Goal: Task Accomplishment & Management: Use online tool/utility

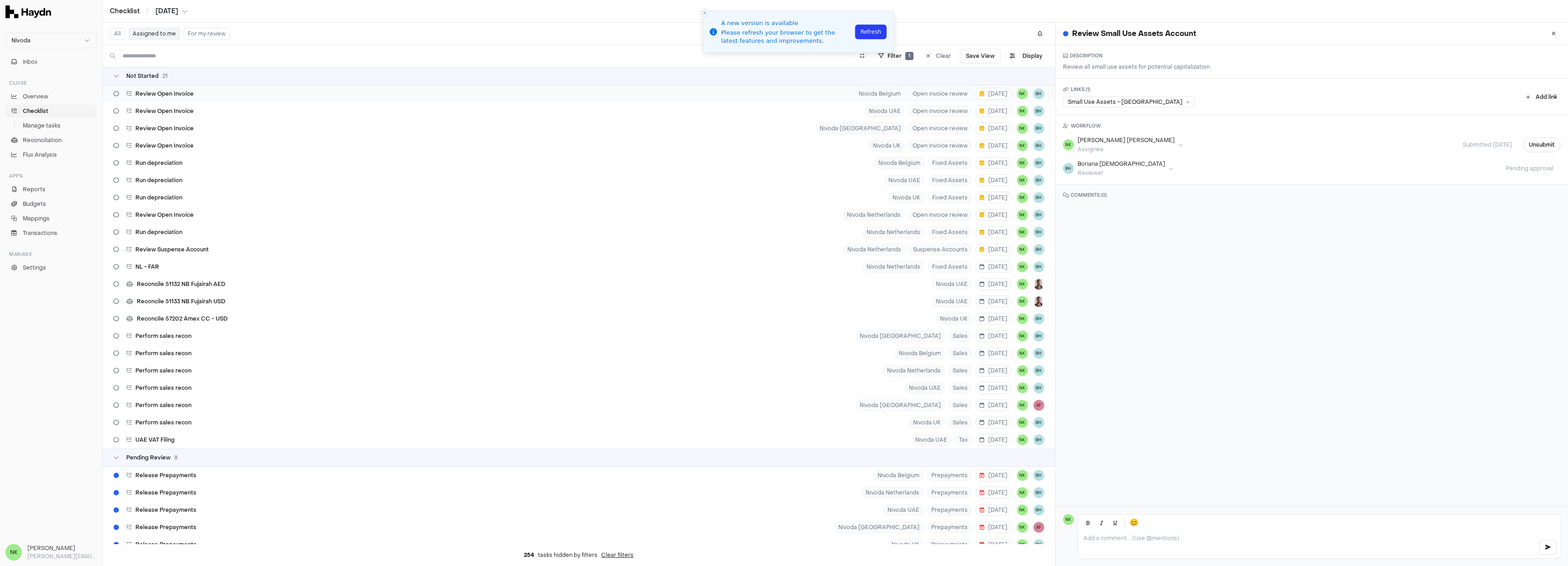
click at [242, 95] on div "Review Open Invoice Nivoda Belgium Open invoice review [DATE] NK BH" at bounding box center [579, 93] width 952 height 18
click at [1531, 152] on button "Start task" at bounding box center [1542, 144] width 37 height 14
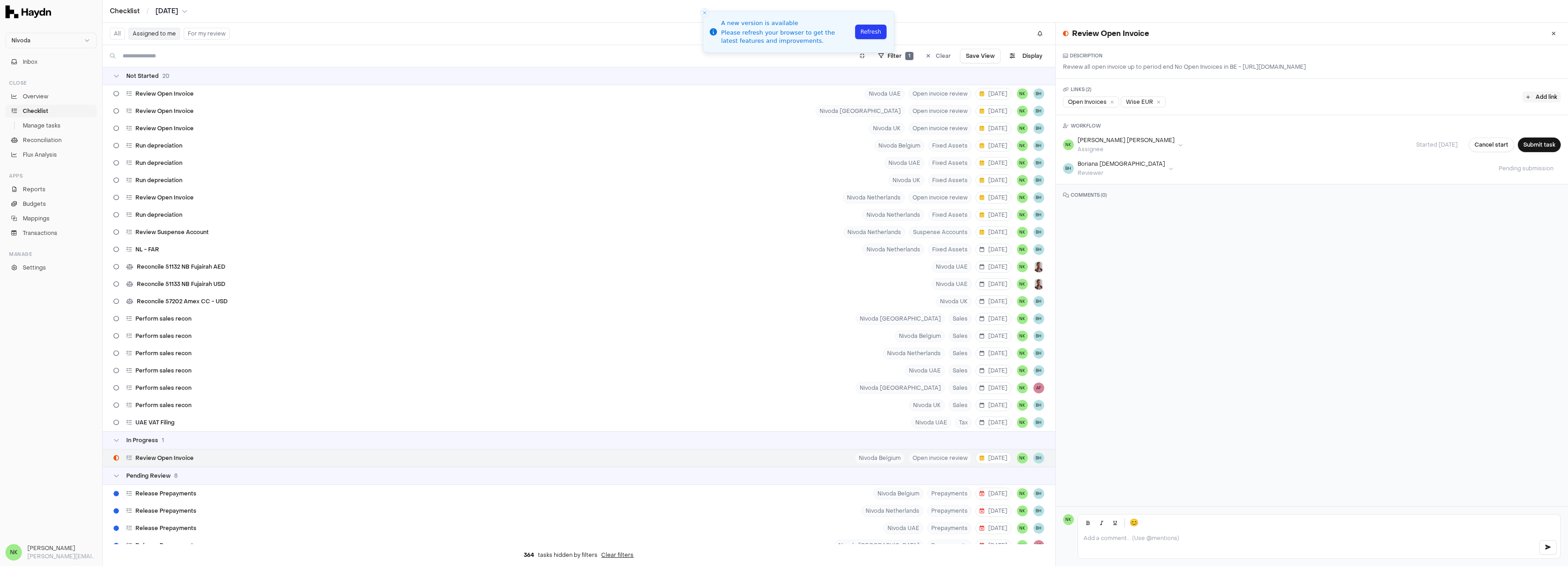
click at [1535, 103] on button "Add link" at bounding box center [1541, 97] width 38 height 11
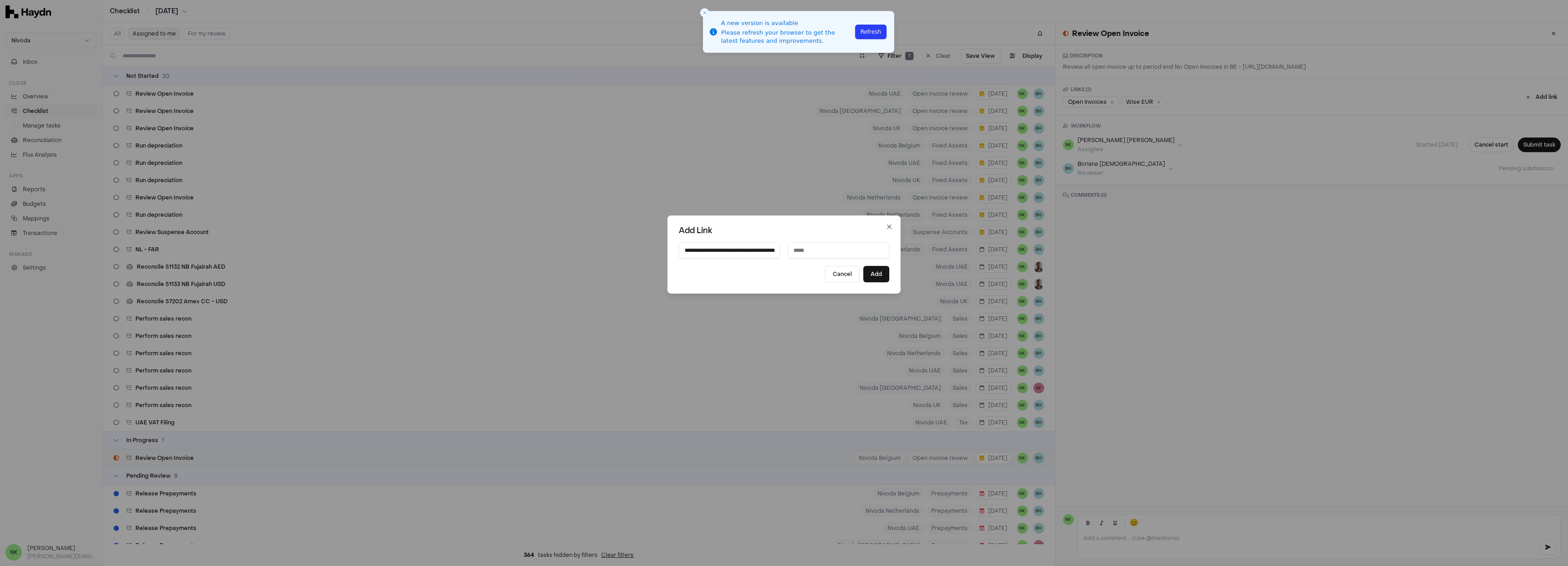
scroll to position [0, 245]
type input "**********"
click at [810, 250] on input at bounding box center [838, 250] width 102 height 16
paste input "**********"
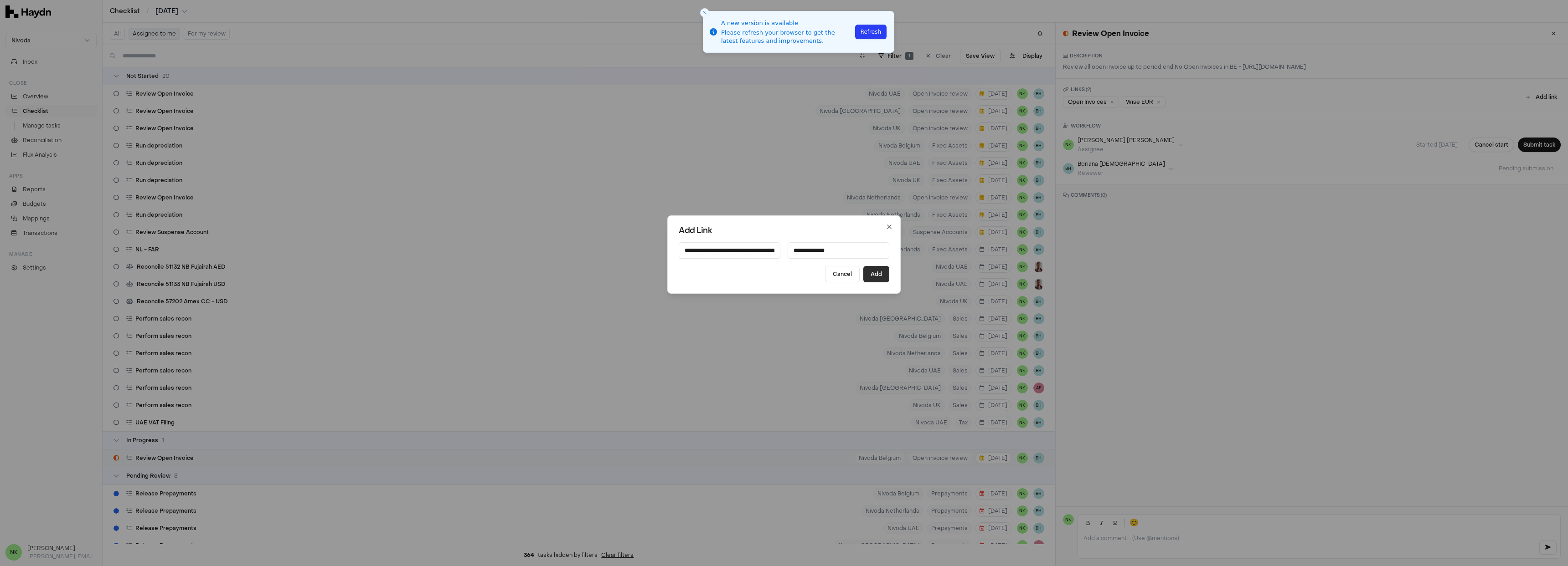
type input "**********"
click at [877, 274] on button "Add" at bounding box center [875, 274] width 26 height 16
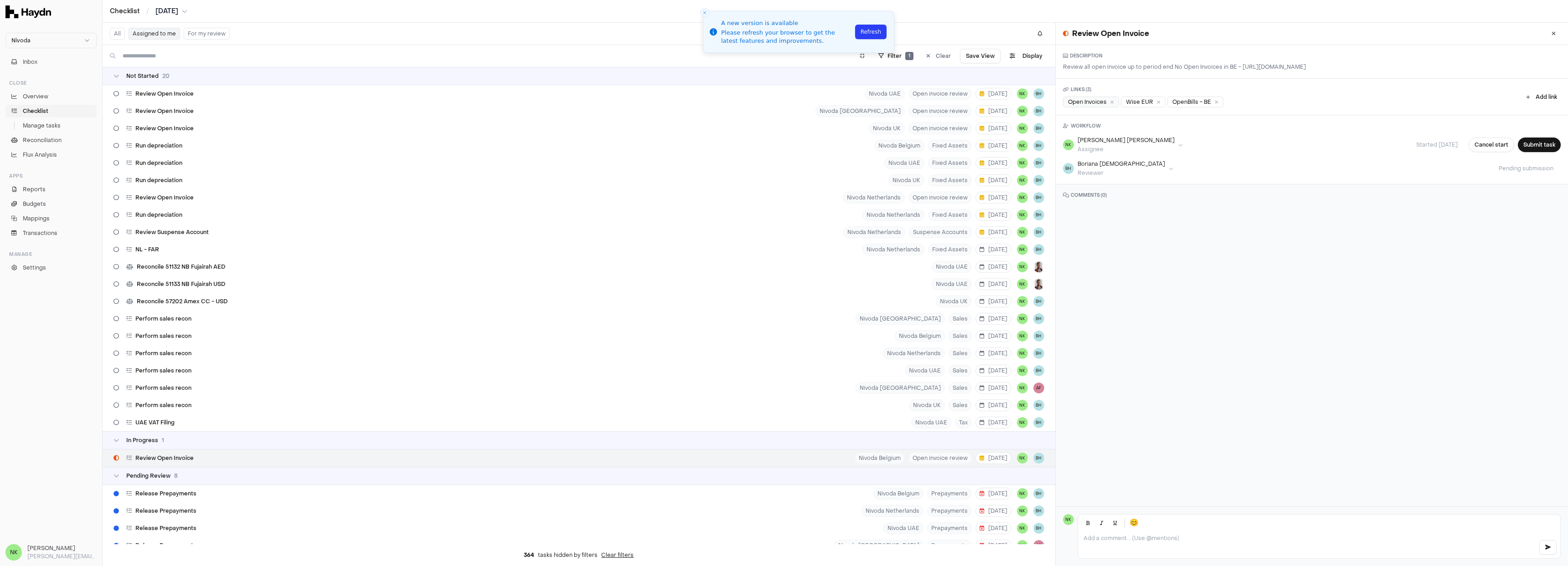
click at [1094, 108] on div "Open Invoices" at bounding box center [1090, 102] width 56 height 11
click at [1111, 104] on icon at bounding box center [1112, 101] width 3 height 4
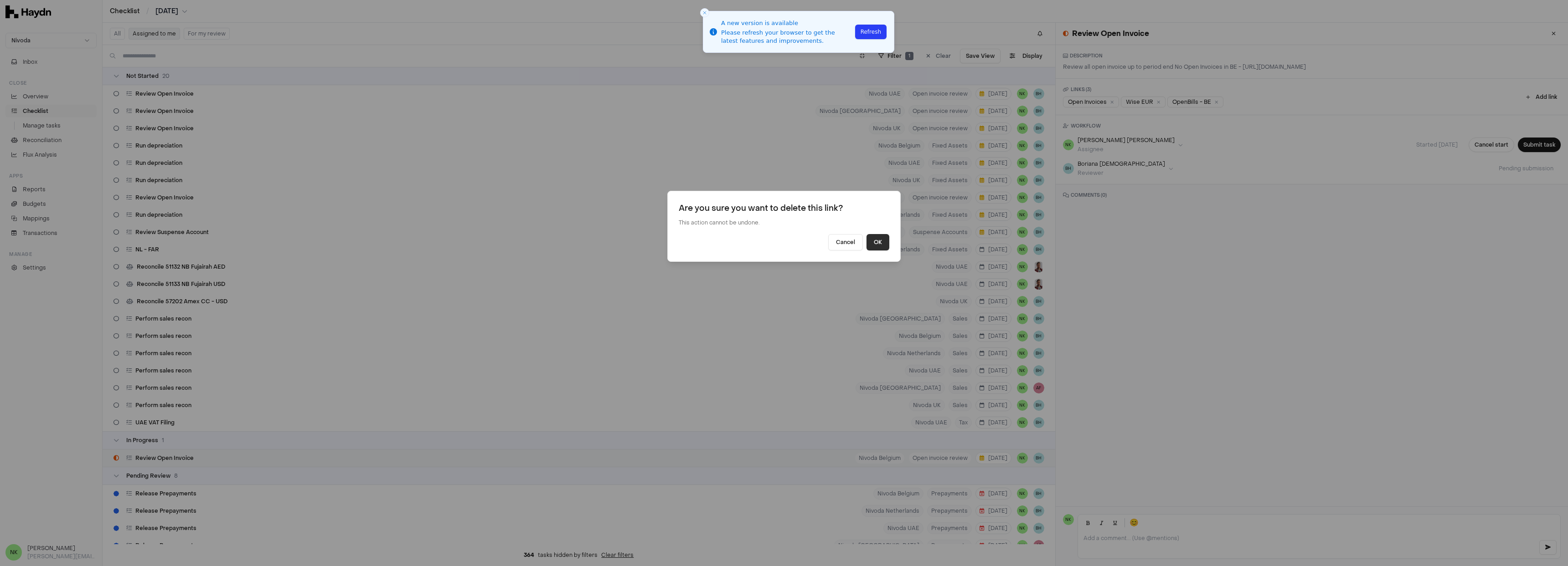
click at [878, 241] on button "OK" at bounding box center [877, 242] width 23 height 16
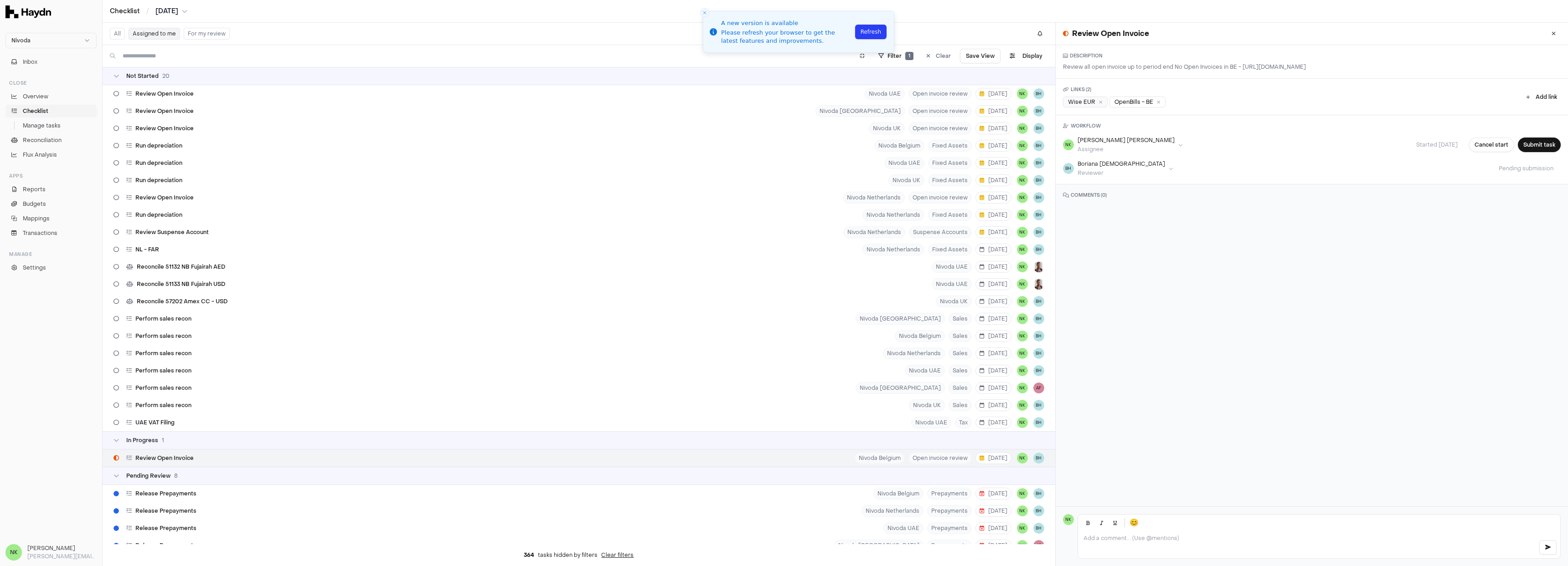
click at [1082, 108] on div "Wise EUR" at bounding box center [1084, 102] width 45 height 11
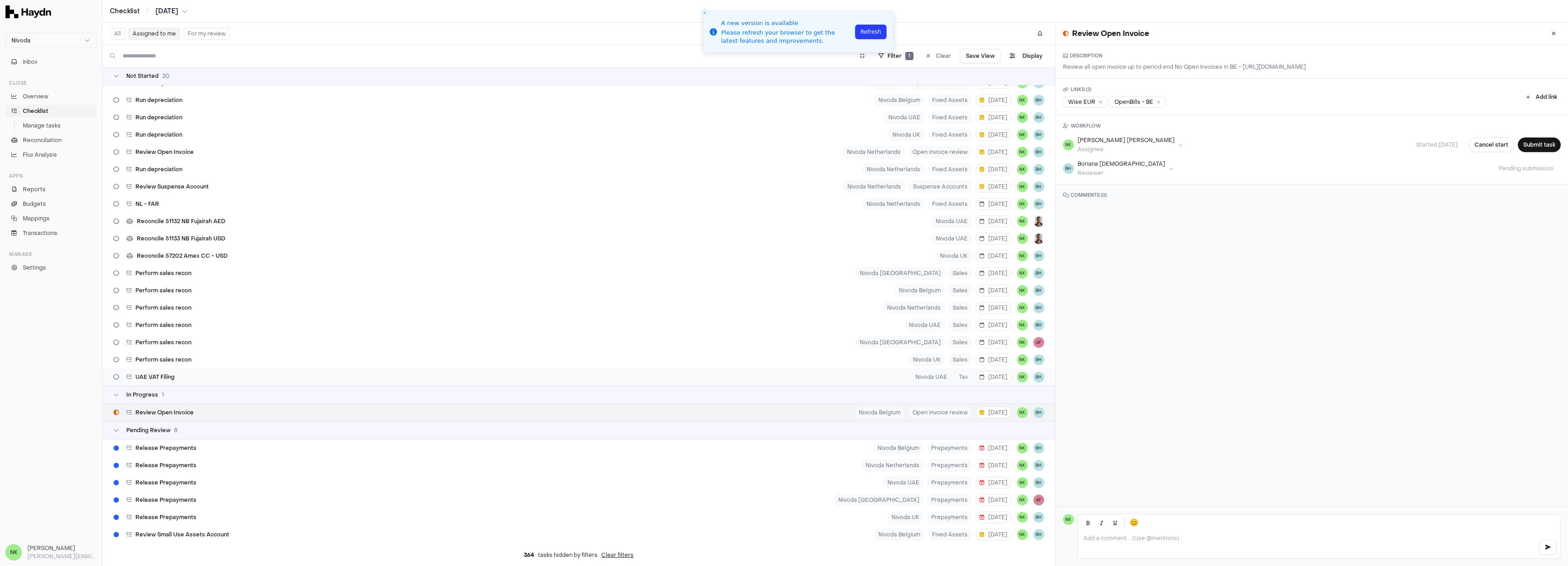
scroll to position [98, 0]
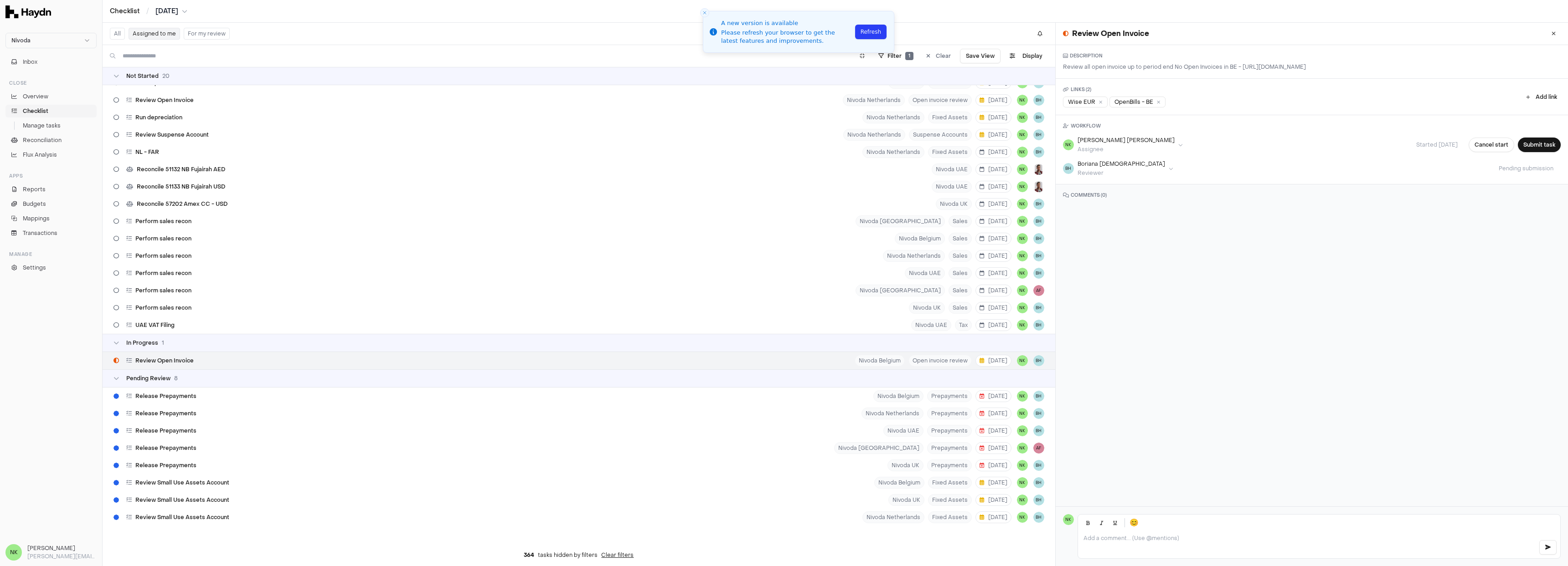
click at [116, 36] on button "All" at bounding box center [117, 34] width 15 height 12
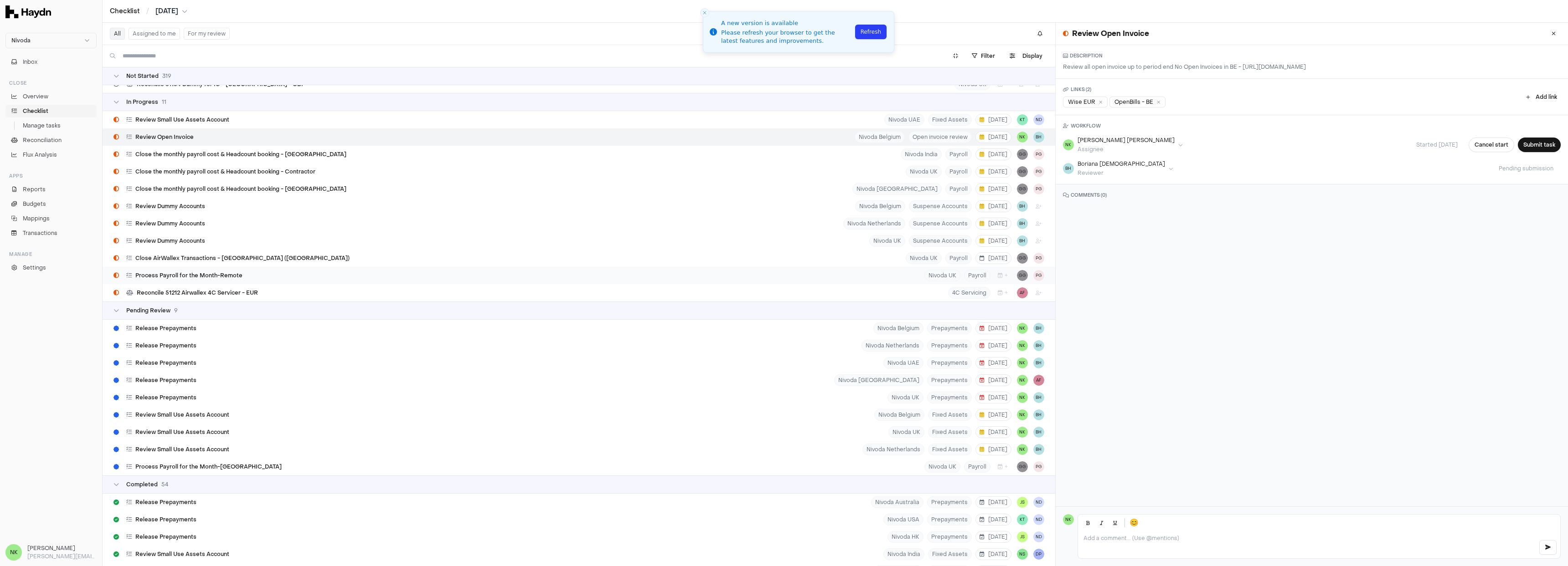
scroll to position [5501, 0]
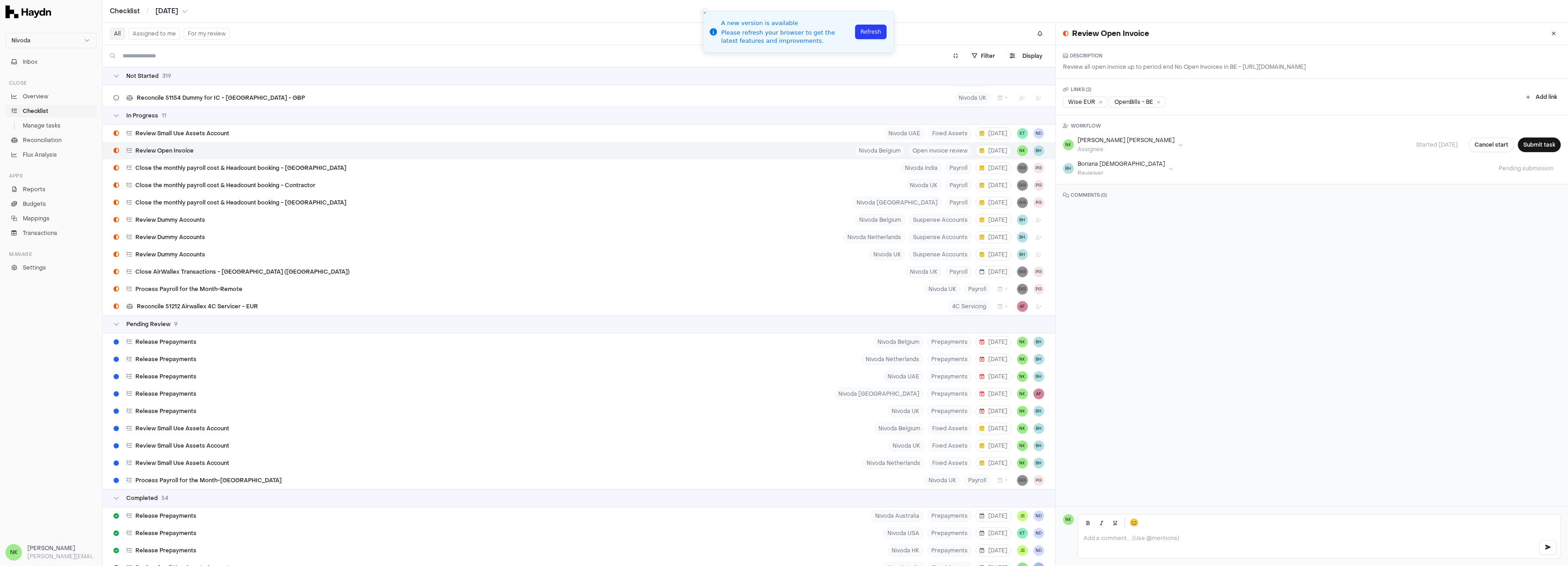
click at [196, 155] on div "Review Open Invoice Nivoda Belgium Open invoice review [DATE] NK BH" at bounding box center [579, 151] width 952 height 18
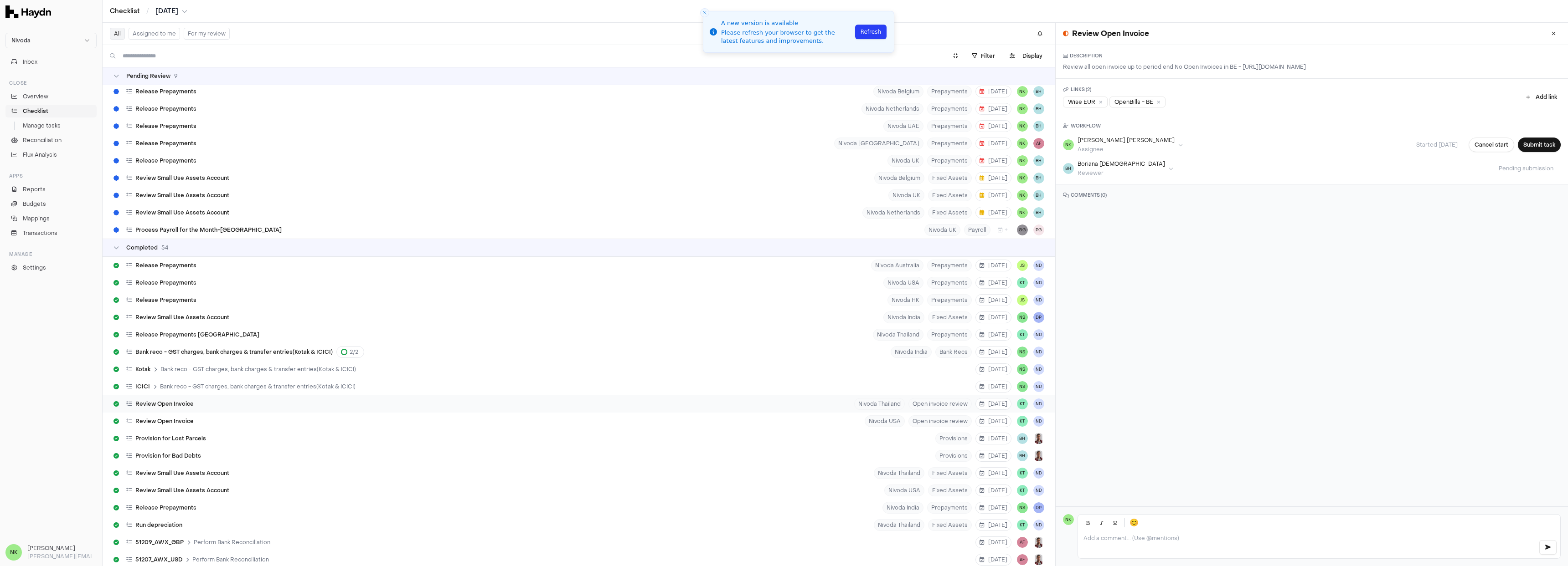
scroll to position [5756, 0]
click at [194, 400] on div "Review Open Invoice" at bounding box center [153, 400] width 88 height 18
click at [1091, 102] on div "OpenBills-492 TH" at bounding box center [1094, 102] width 65 height 11
click at [1166, 100] on div "Open bills TH [DATE]" at bounding box center [1166, 102] width 74 height 11
click at [1105, 99] on div "OpenBills-492 TH" at bounding box center [1094, 102] width 65 height 11
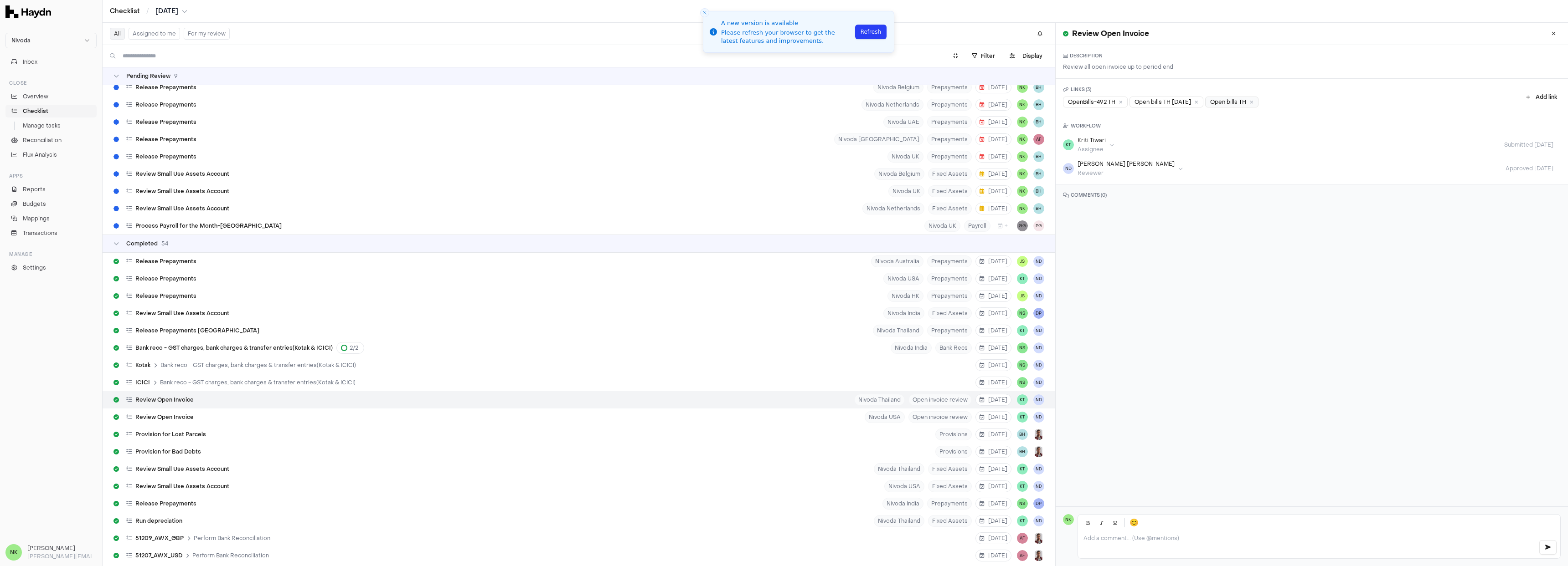
click at [1241, 102] on div "Open bills TH" at bounding box center [1231, 102] width 53 height 11
click at [1167, 99] on div "Open bills TH [DATE]" at bounding box center [1166, 102] width 74 height 11
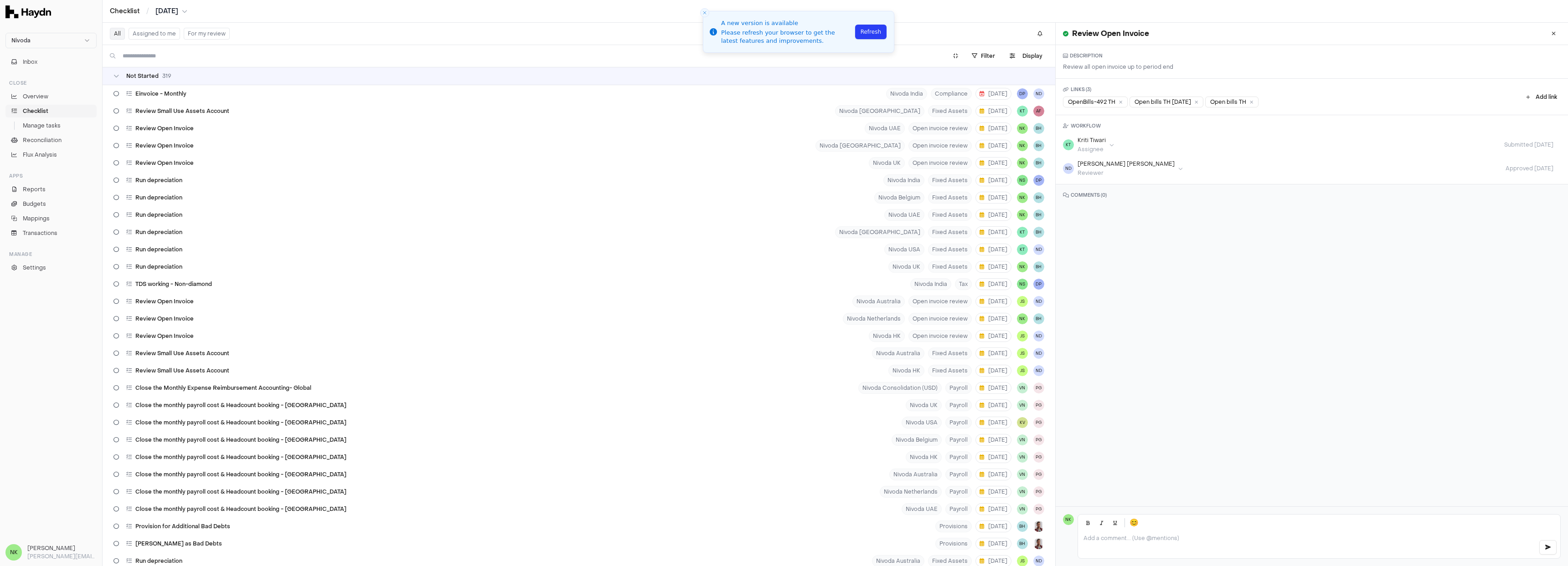
click at [163, 35] on button "Assigned to me" at bounding box center [154, 34] width 51 height 12
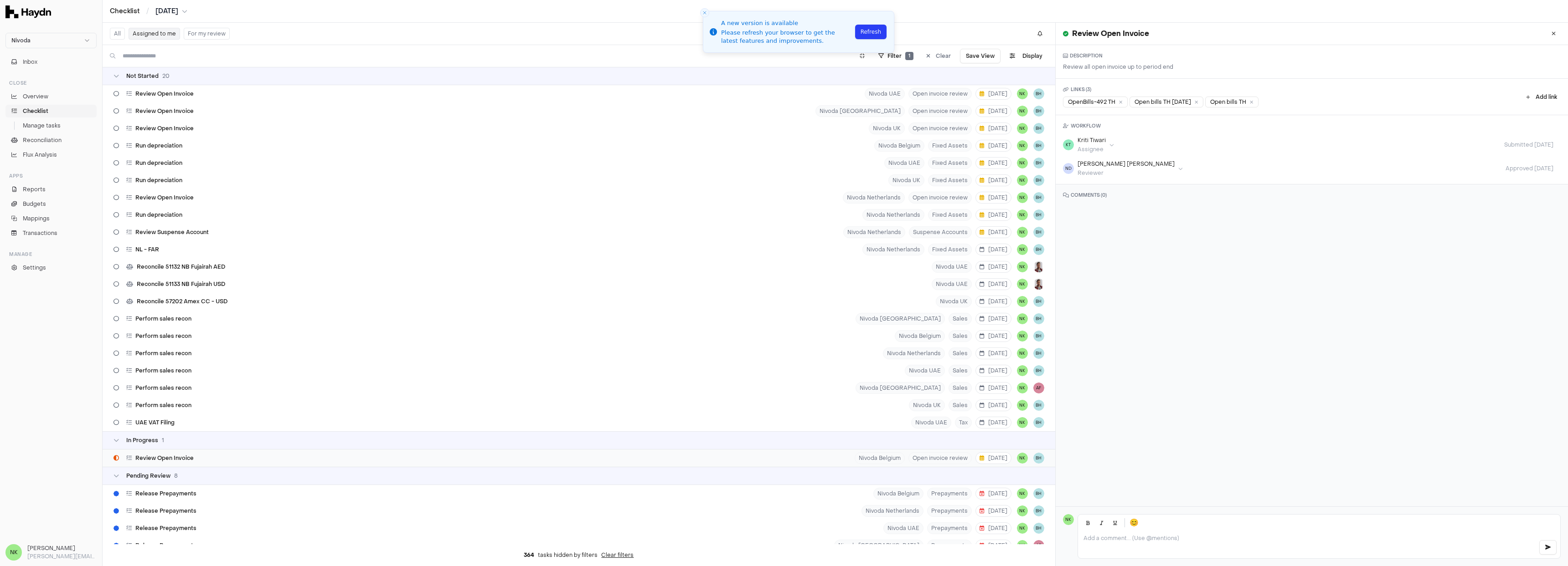
click at [259, 464] on div "Review Open Invoice Nivoda Belgium Open invoice review [DATE] NK BH" at bounding box center [579, 458] width 952 height 18
click at [1102, 108] on div "Wise EUR" at bounding box center [1084, 102] width 45 height 11
click at [1100, 104] on icon at bounding box center [1100, 101] width 3 height 4
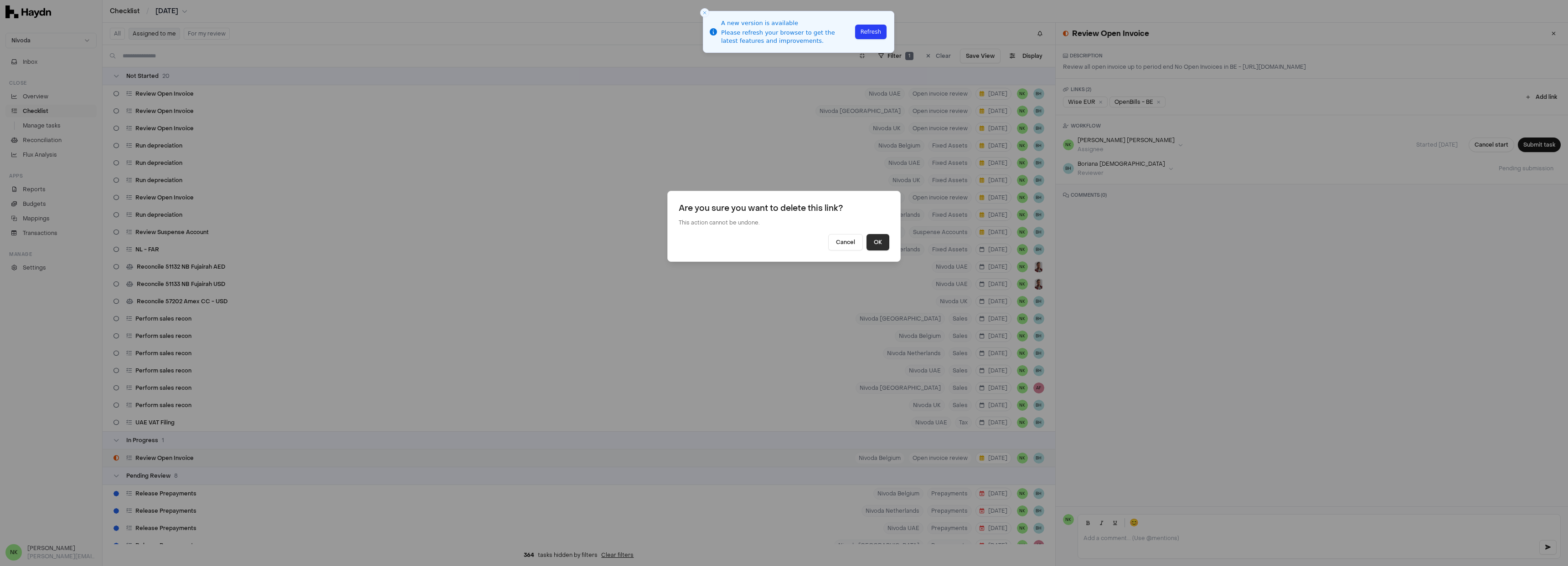
click at [879, 244] on button "OK" at bounding box center [877, 242] width 23 height 16
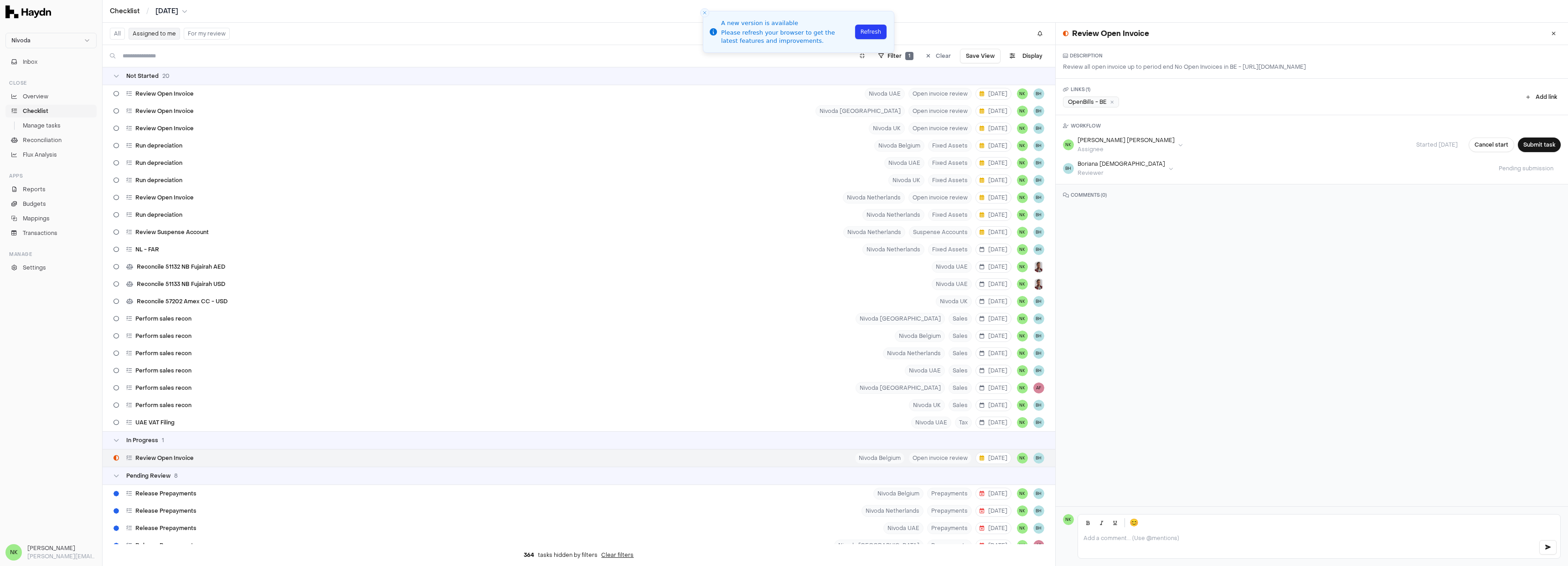
click at [1084, 107] on div "OpenBills - BE" at bounding box center [1090, 102] width 56 height 11
click at [1533, 152] on button "Submit task" at bounding box center [1539, 144] width 43 height 14
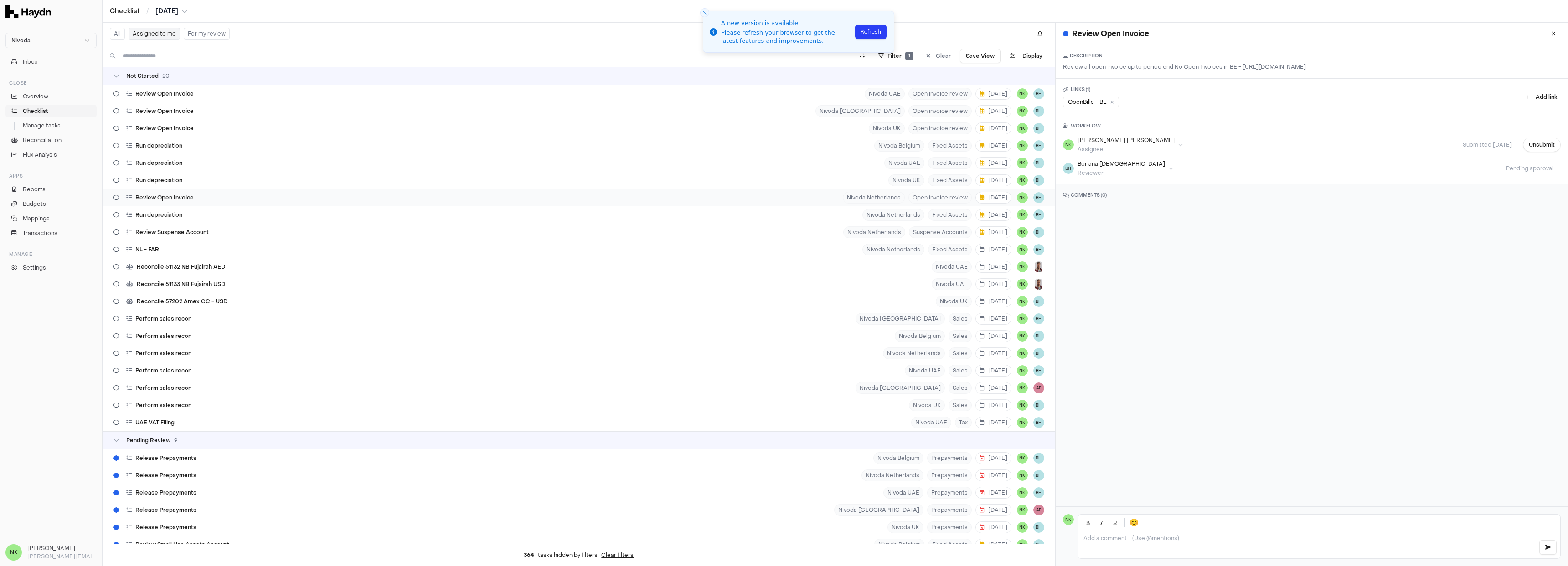
click at [178, 197] on span "Review Open Invoice" at bounding box center [164, 197] width 58 height 8
click at [1533, 143] on button "Start task" at bounding box center [1542, 144] width 37 height 14
